Goal: Transaction & Acquisition: Book appointment/travel/reservation

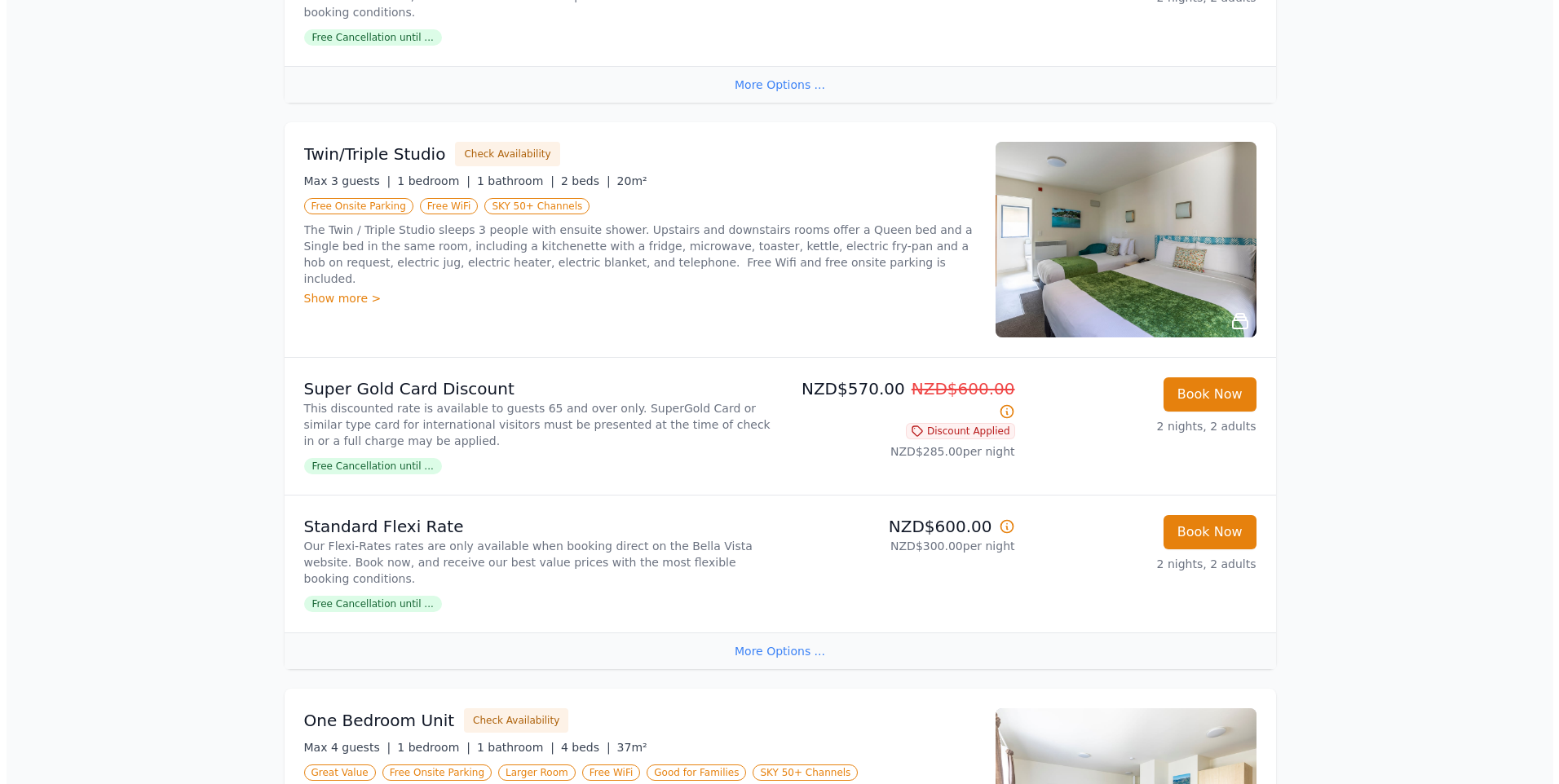
scroll to position [652, 0]
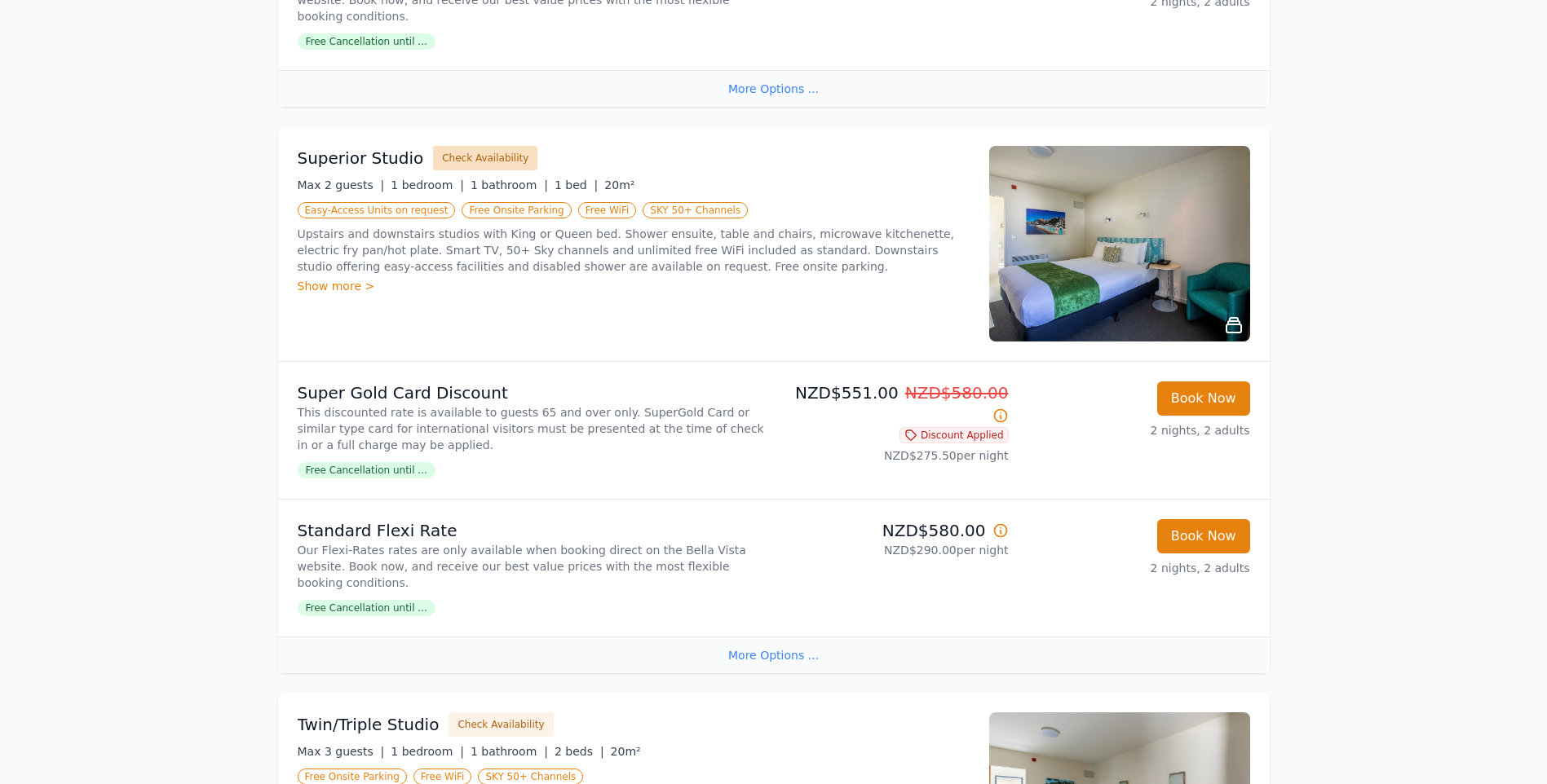
click at [461, 146] on button "Check Availability" at bounding box center [485, 158] width 104 height 25
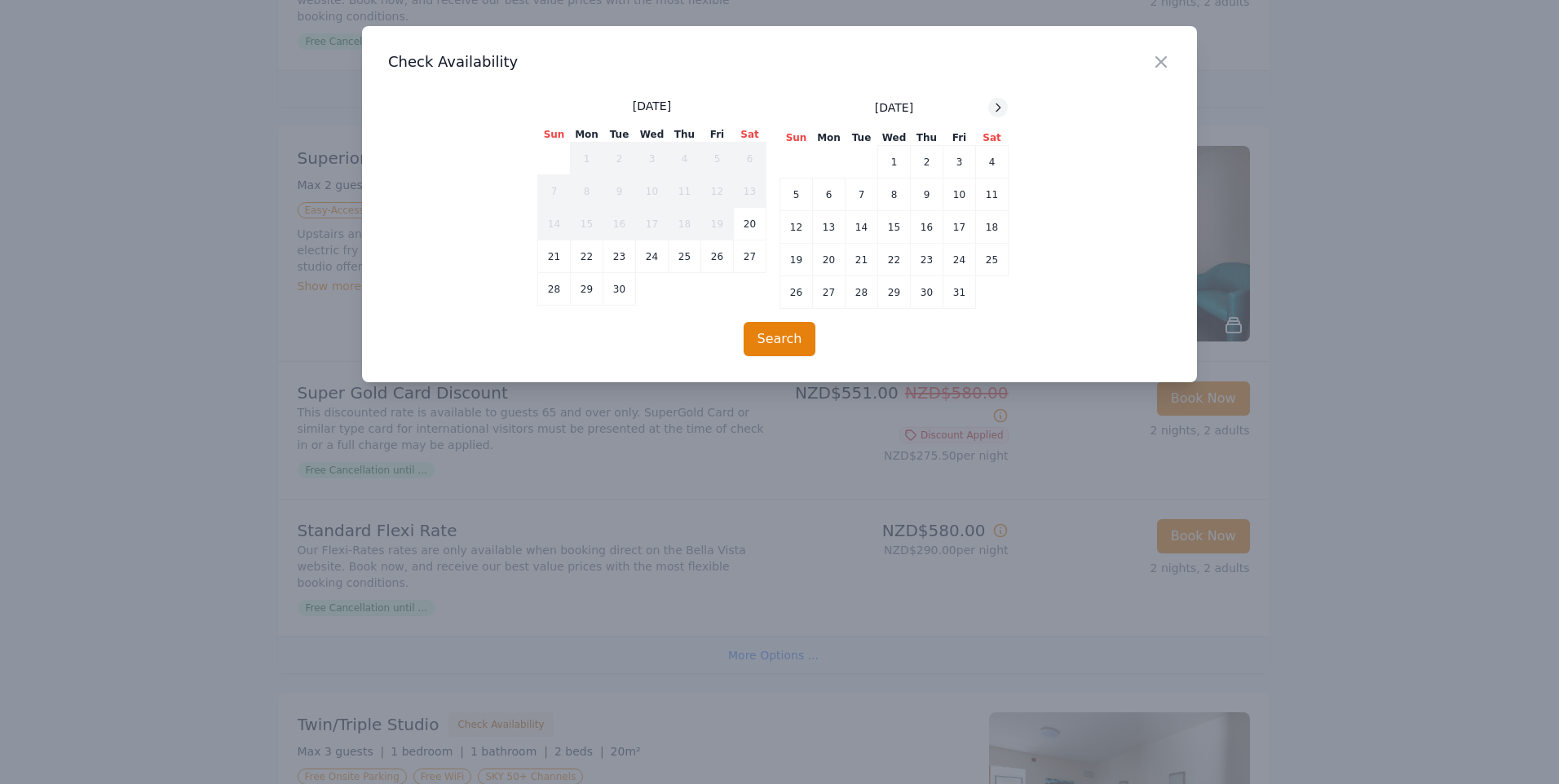
click at [998, 110] on icon at bounding box center [998, 107] width 4 height 7
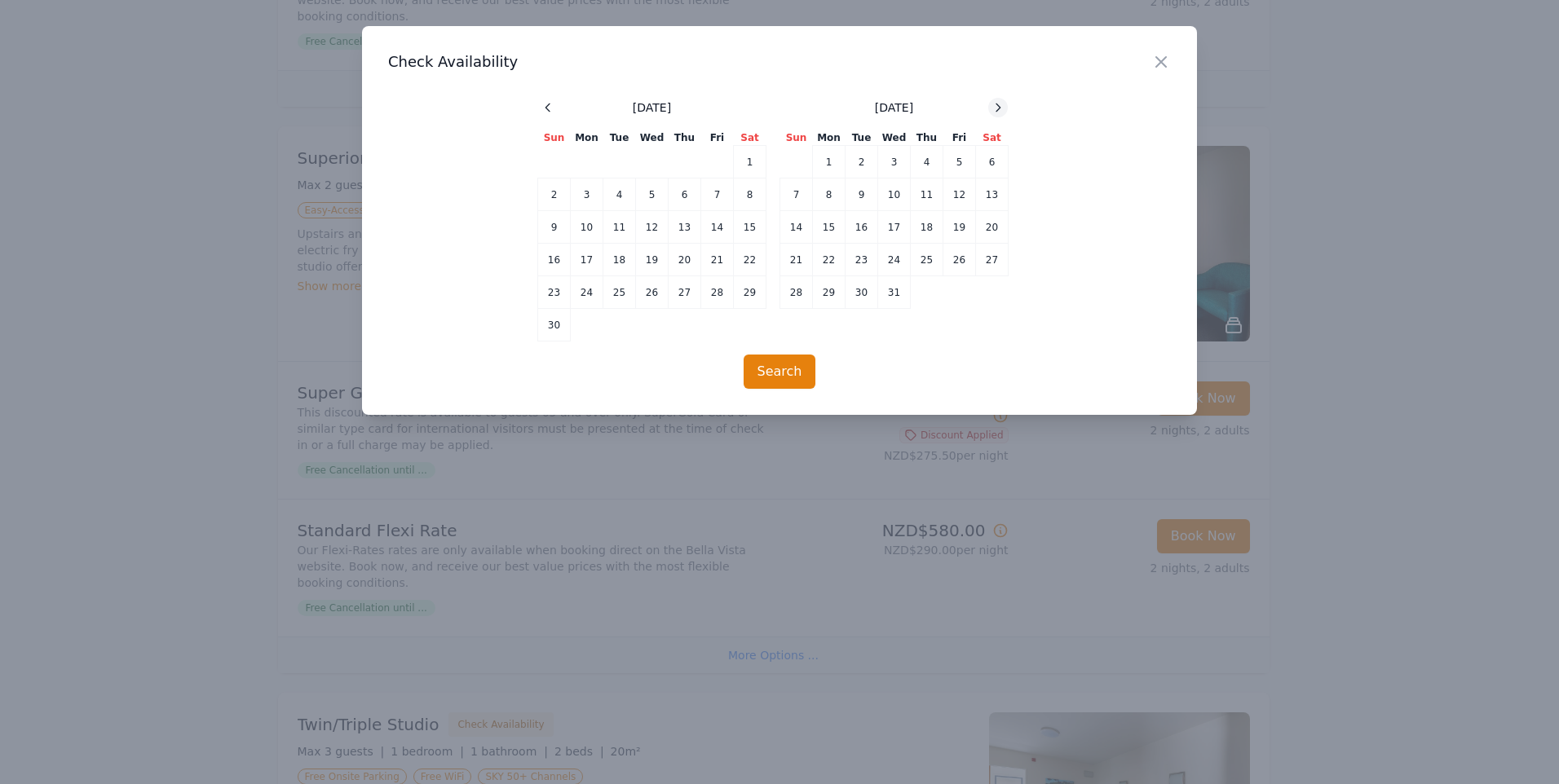
click at [998, 110] on icon at bounding box center [998, 107] width 4 height 7
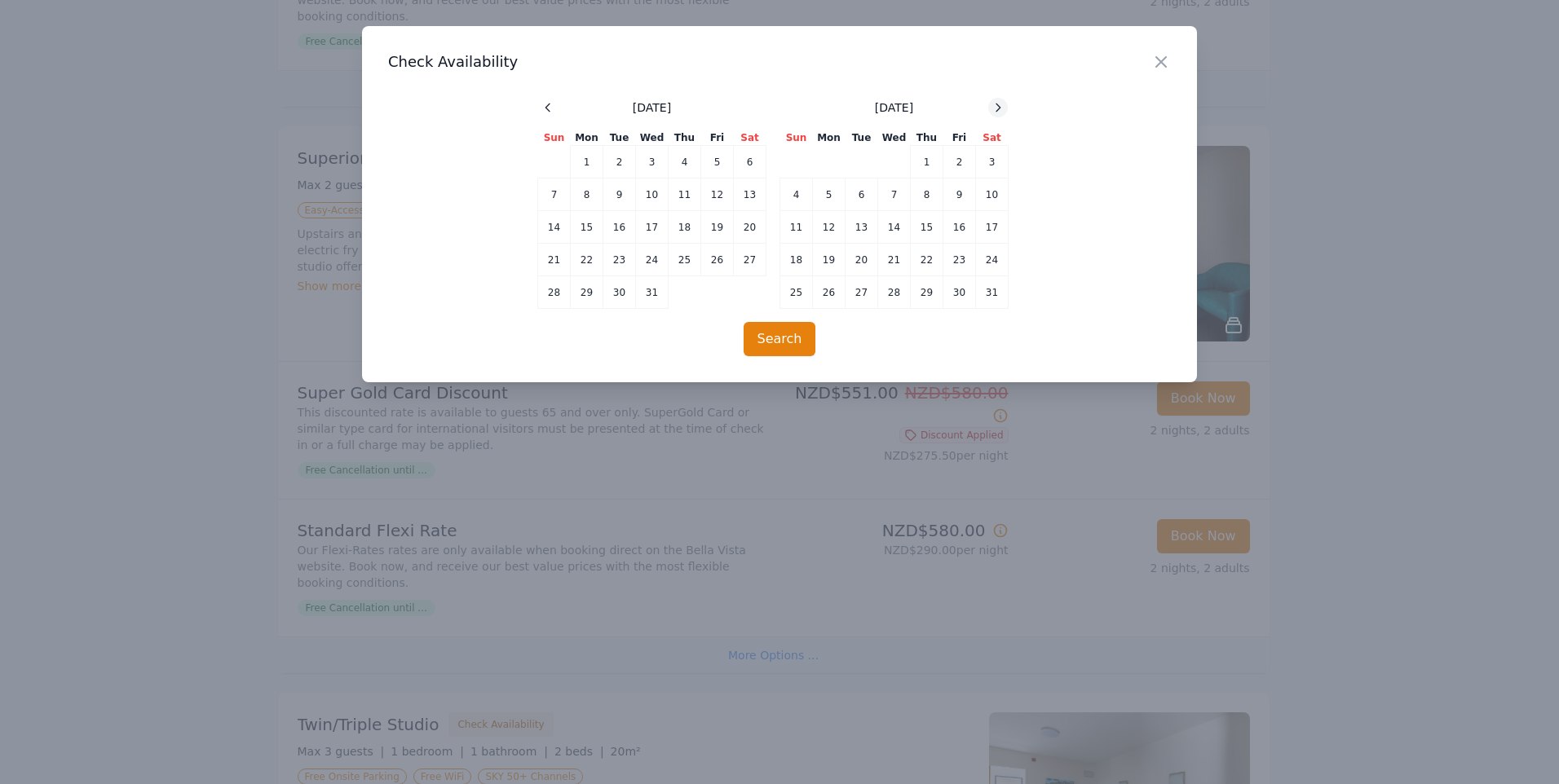
click at [998, 110] on icon at bounding box center [998, 107] width 4 height 7
click at [995, 110] on icon at bounding box center [998, 107] width 13 height 13
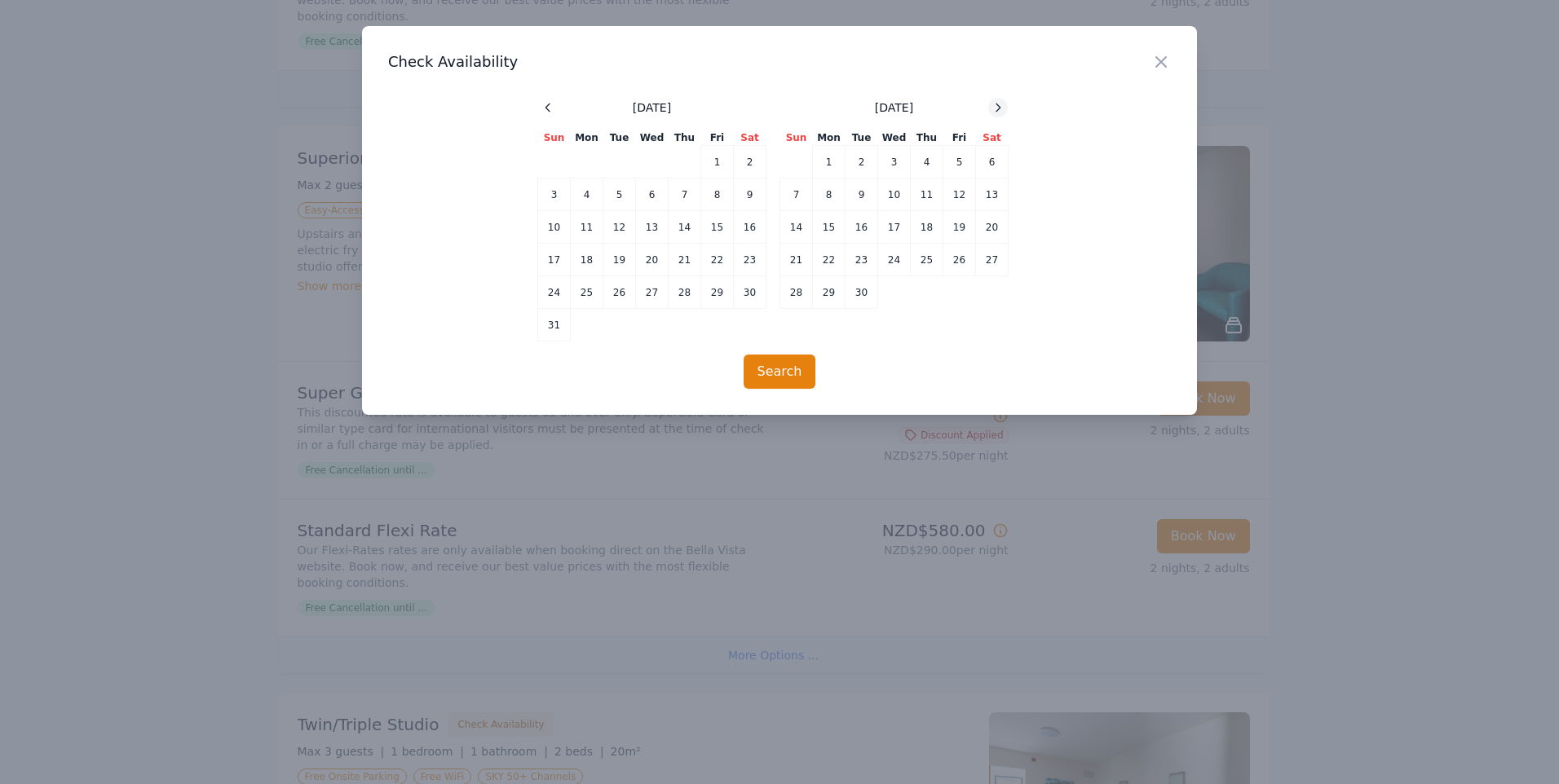
click at [995, 110] on icon at bounding box center [998, 107] width 13 height 13
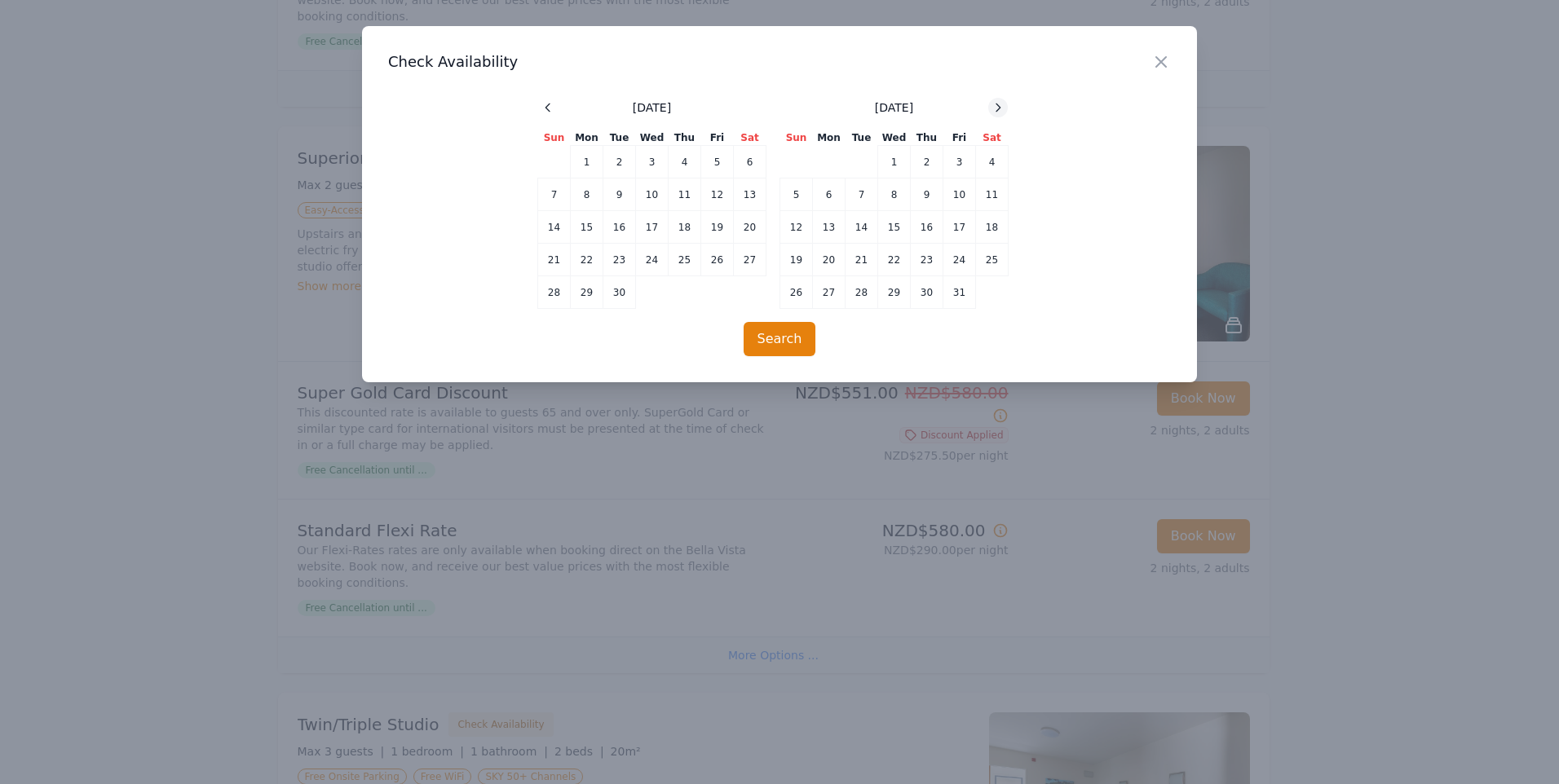
click at [995, 110] on icon at bounding box center [998, 107] width 13 height 13
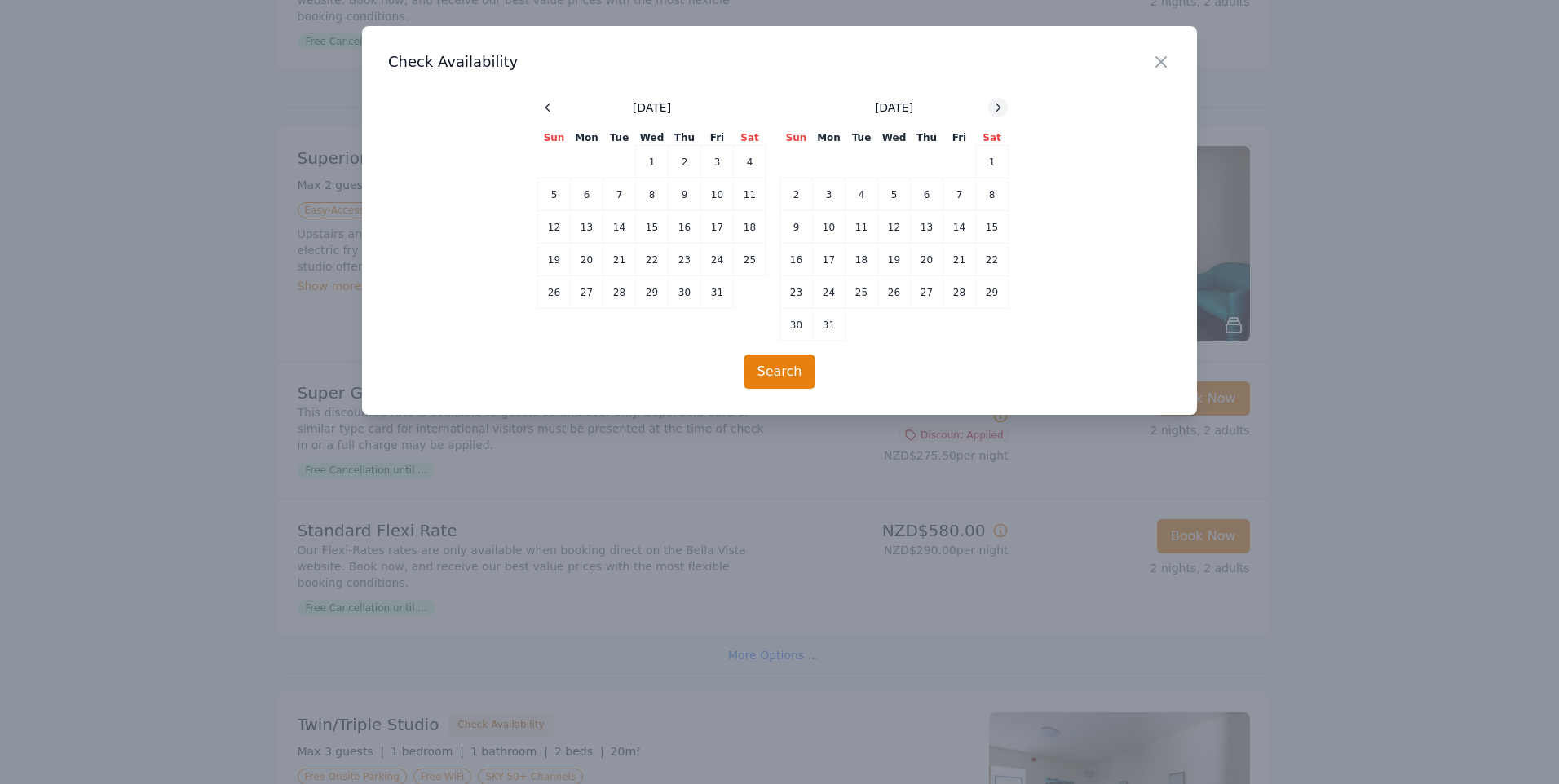
click at [995, 110] on icon at bounding box center [998, 107] width 13 height 13
click at [965, 258] on td "25" at bounding box center [960, 260] width 33 height 33
click at [793, 294] on td "27" at bounding box center [797, 293] width 33 height 33
click at [754, 365] on button "Search" at bounding box center [780, 371] width 72 height 34
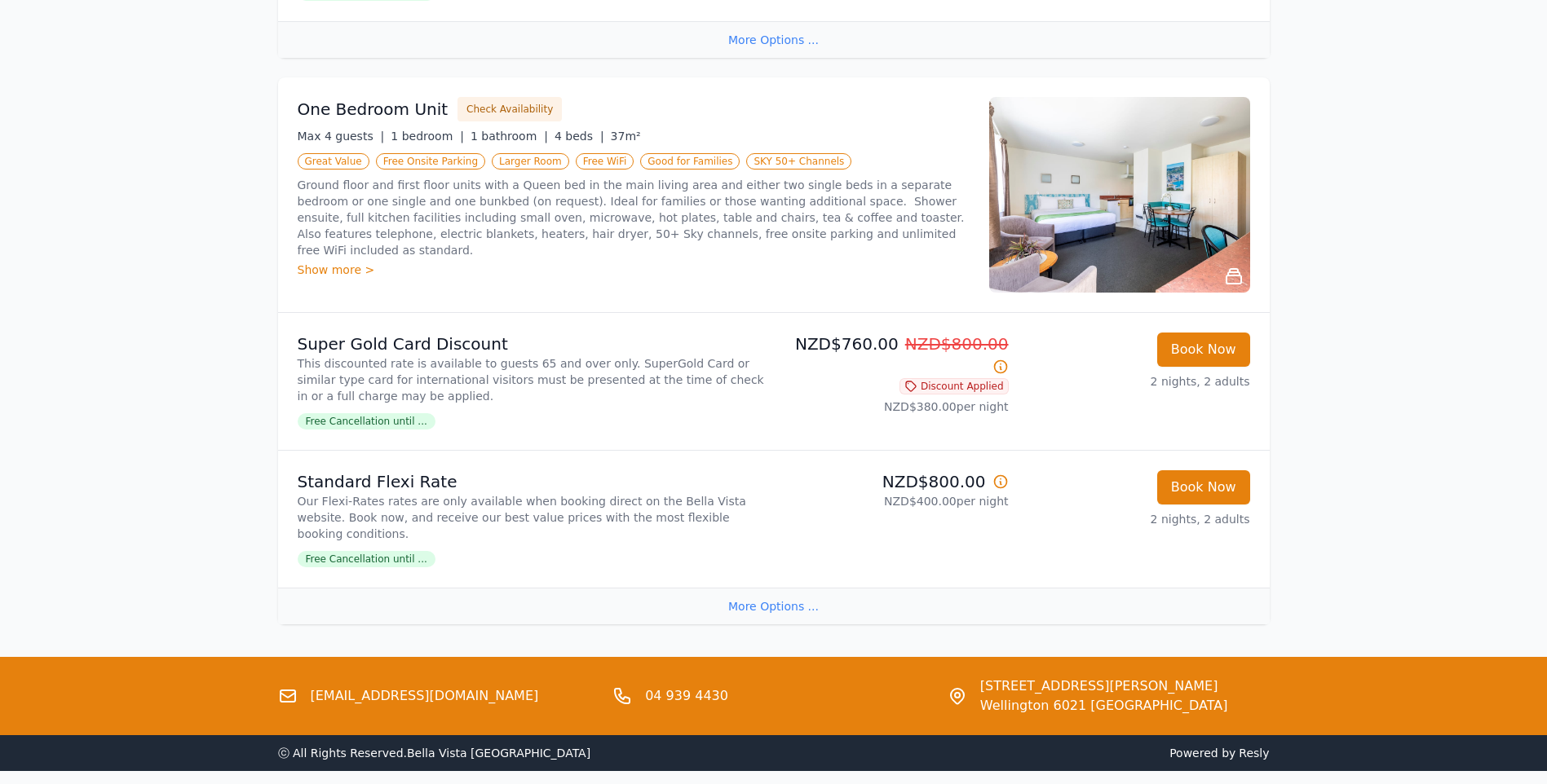
scroll to position [1264, 0]
